Goal: Task Accomplishment & Management: Manage account settings

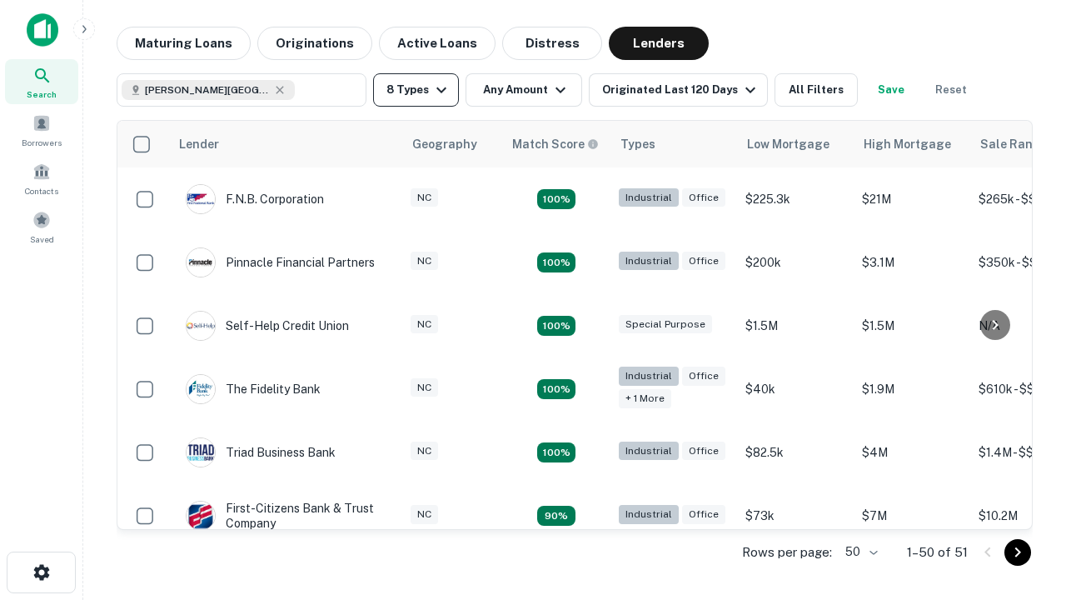
click at [416, 90] on button "8 Types" at bounding box center [416, 89] width 86 height 33
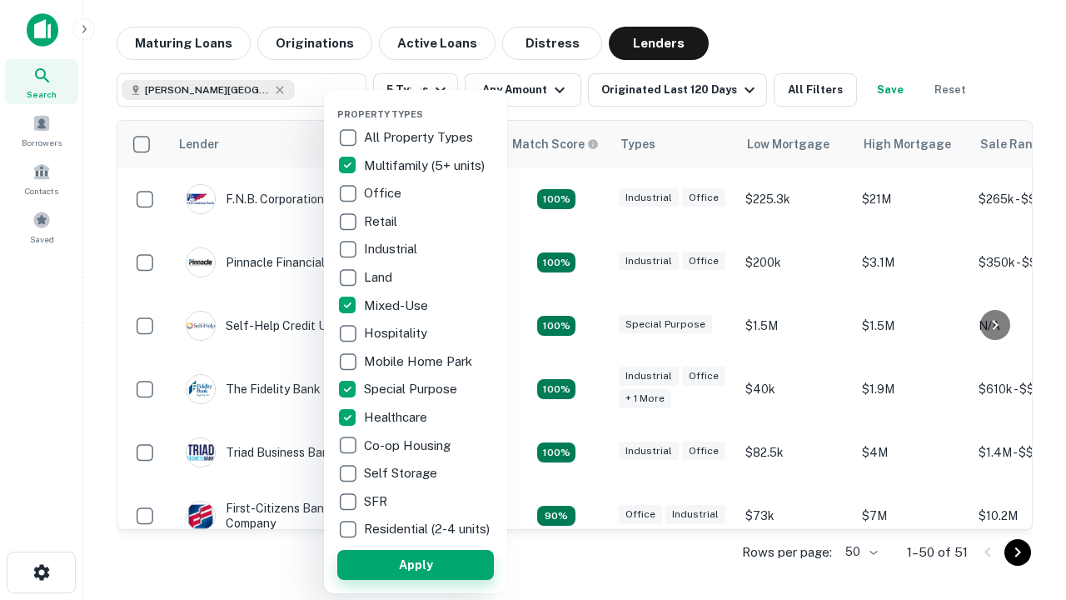
click at [416, 564] on button "Apply" at bounding box center [415, 565] width 157 height 30
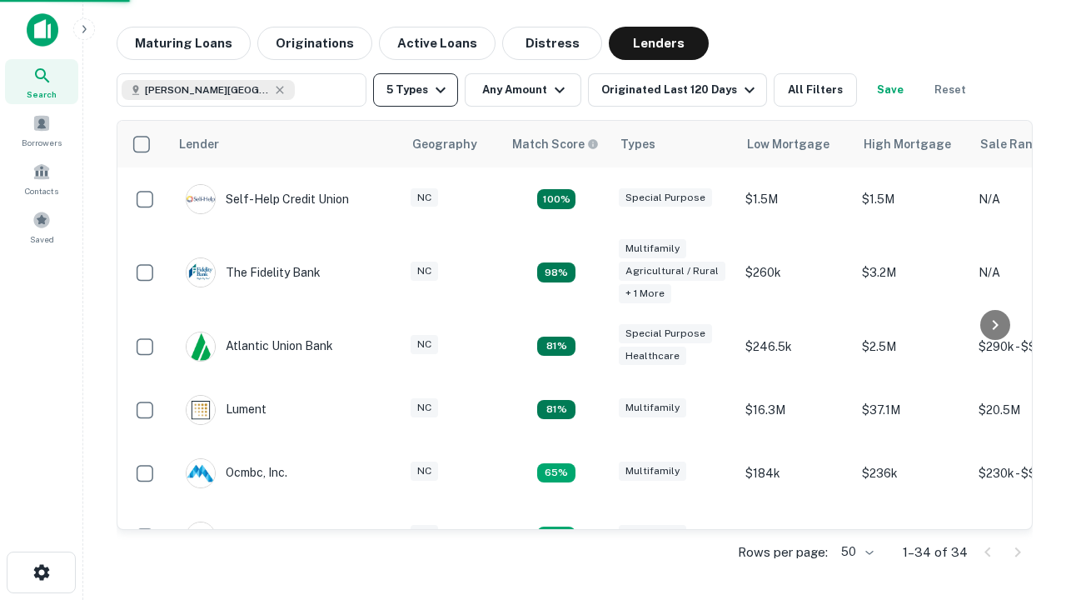
click at [416, 90] on button "5 Types" at bounding box center [415, 89] width 85 height 33
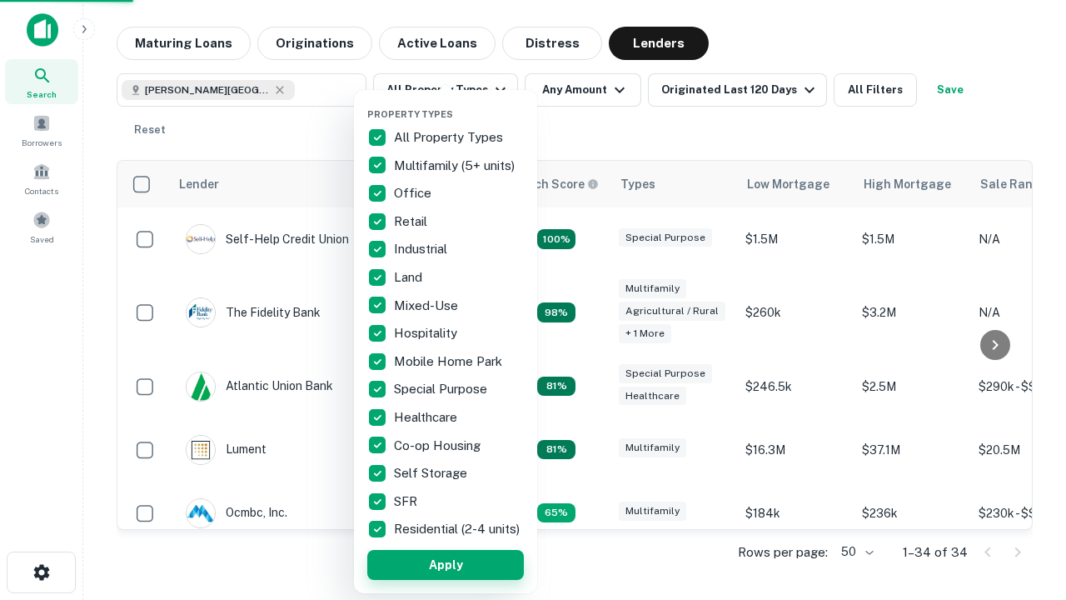
click at [446, 564] on button "Apply" at bounding box center [445, 565] width 157 height 30
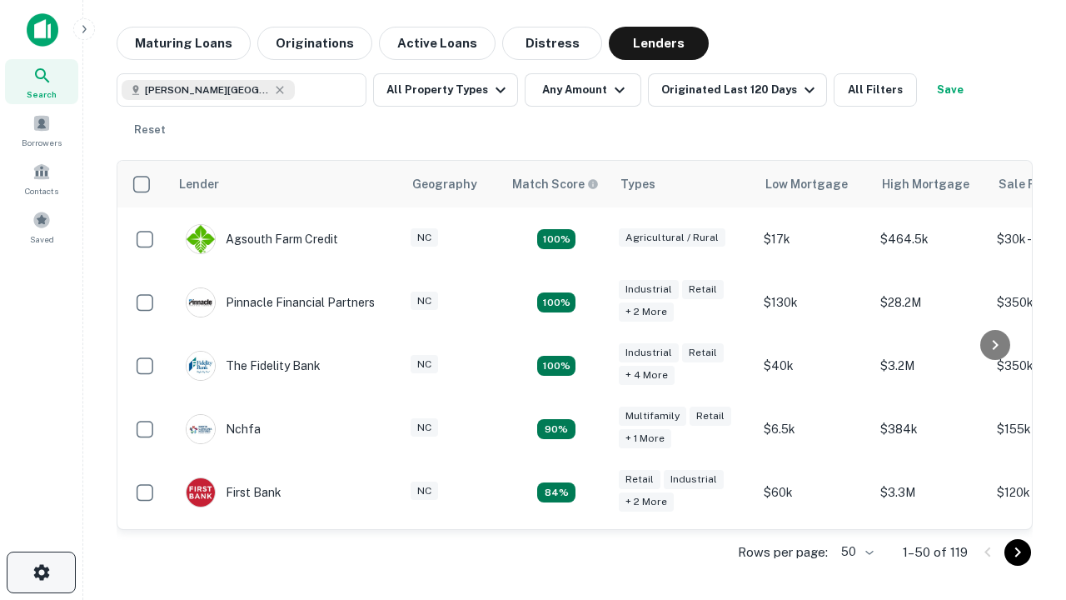
click at [41, 572] on icon "button" at bounding box center [42, 572] width 20 height 20
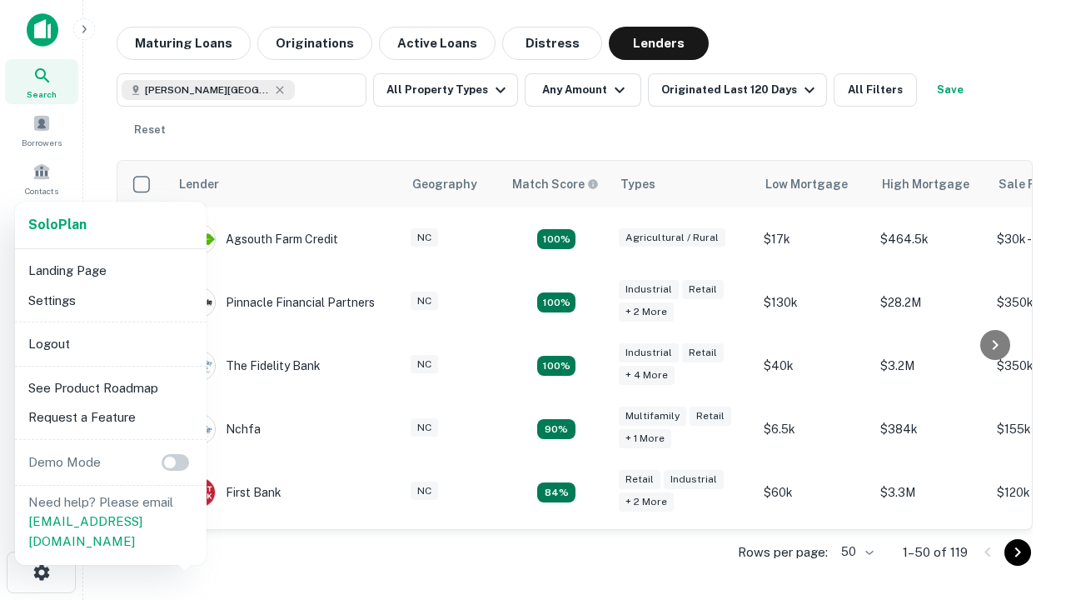
click at [110, 343] on li "Logout" at bounding box center [111, 344] width 178 height 30
